Goal: Find specific page/section: Find specific page/section

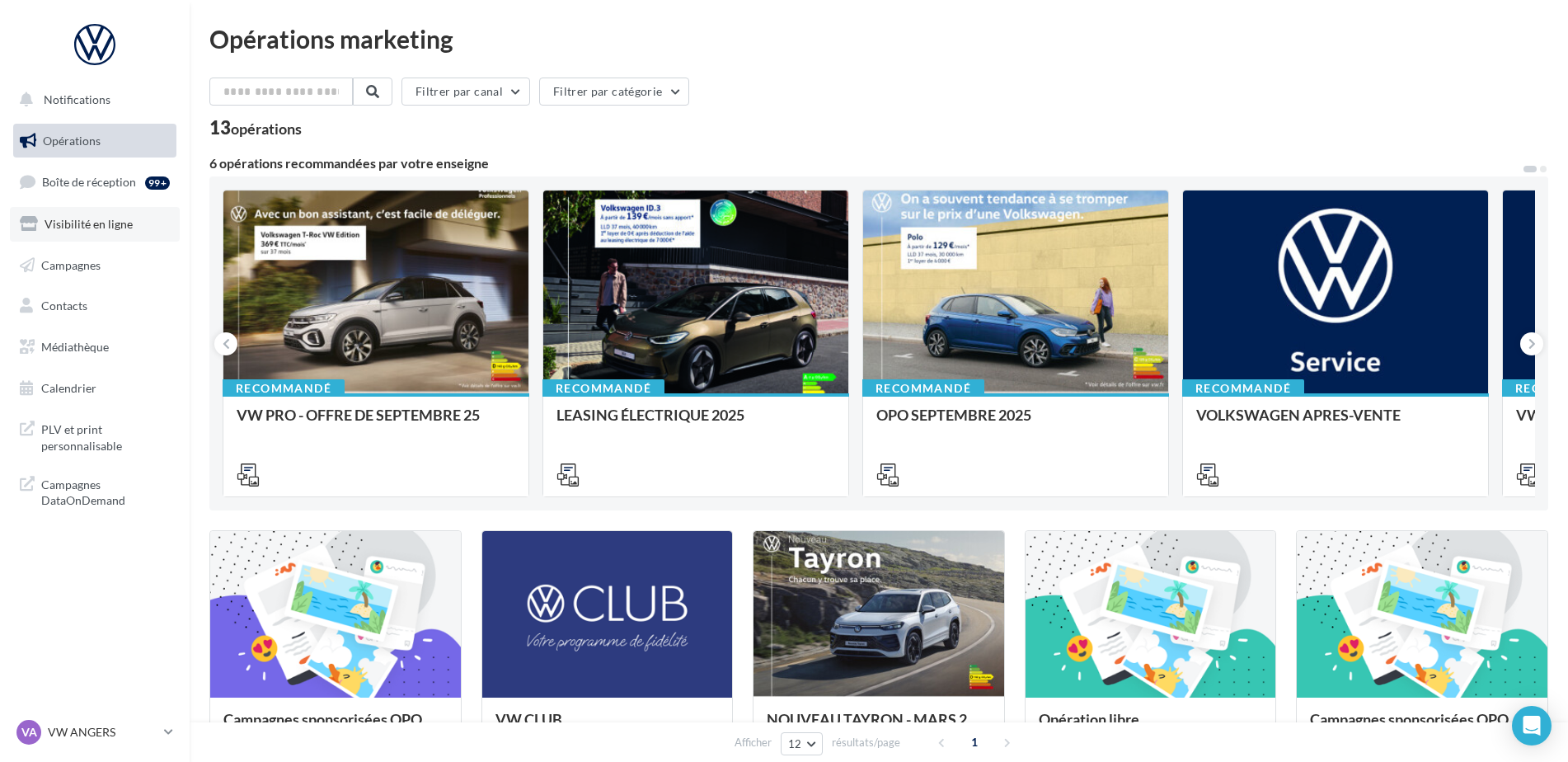
click at [101, 218] on span "Visibilité en ligne" at bounding box center [89, 224] width 88 height 14
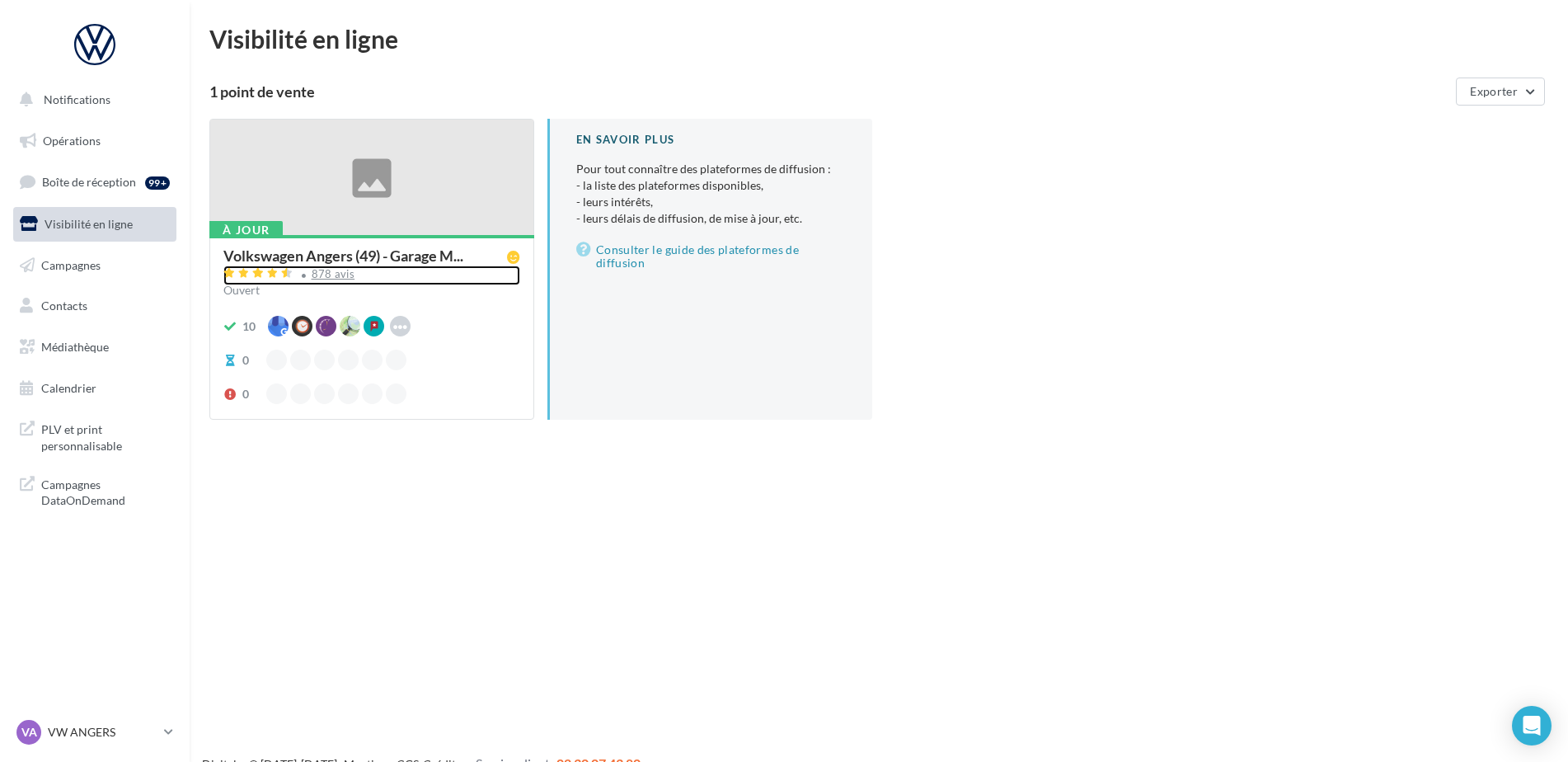
click at [318, 276] on div "878 avis" at bounding box center [334, 274] width 44 height 11
